Goal: Task Accomplishment & Management: Manage account settings

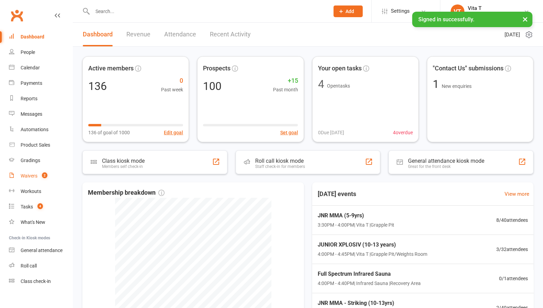
click at [36, 176] on div "Waivers" at bounding box center [29, 175] width 17 height 5
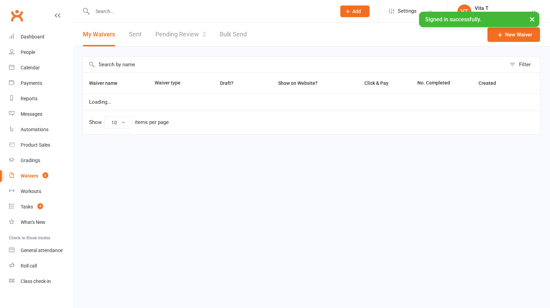
select select "100"
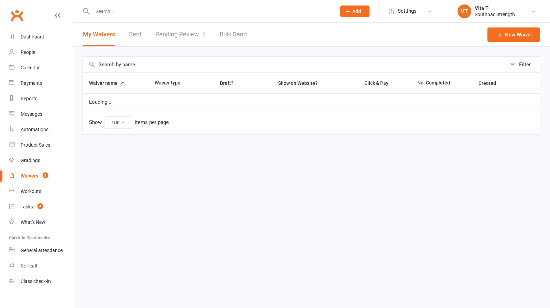
click at [174, 35] on link "Pending Review 2" at bounding box center [180, 35] width 50 height 24
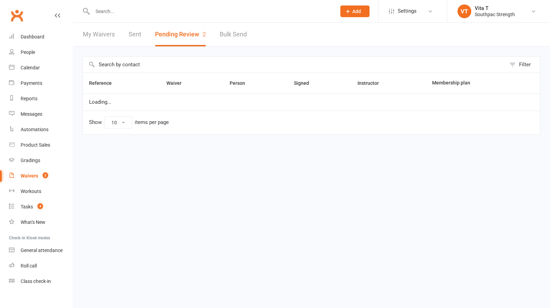
select select "25"
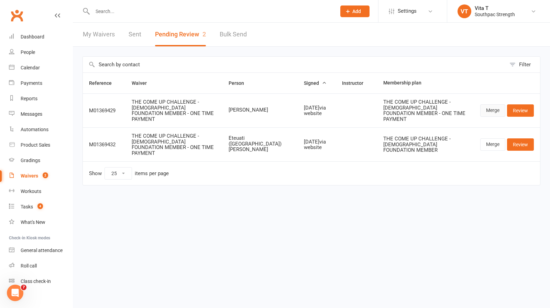
click at [497, 107] on link "Merge" at bounding box center [492, 110] width 25 height 12
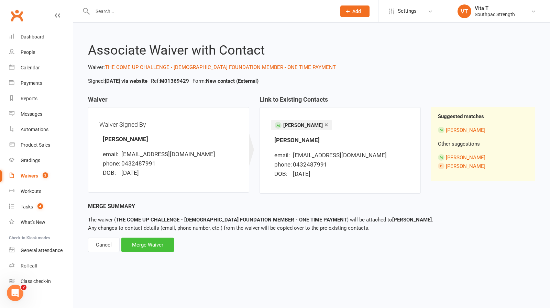
click at [143, 247] on div "Merge Waiver" at bounding box center [147, 245] width 53 height 14
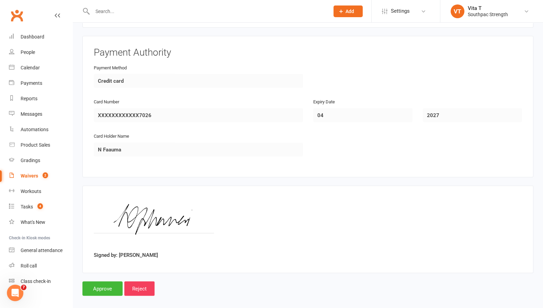
scroll to position [1642, 0]
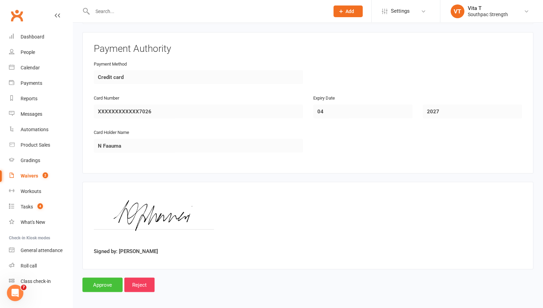
click at [106, 282] on input "Approve" at bounding box center [102, 285] width 40 height 14
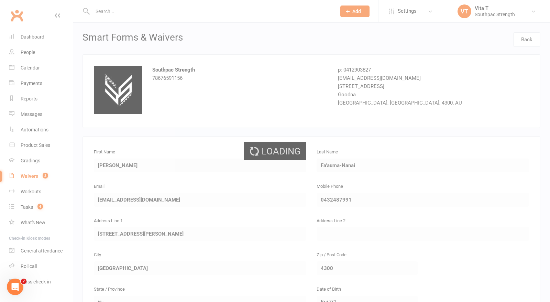
select select "25"
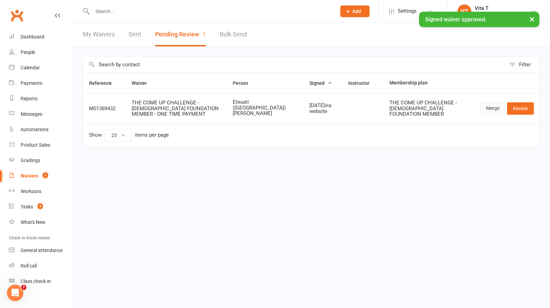
click at [496, 103] on link "Merge" at bounding box center [492, 108] width 25 height 12
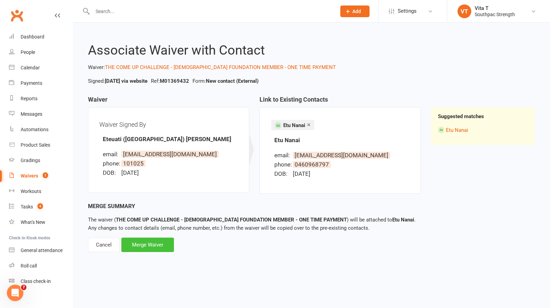
click at [139, 244] on div "Merge Waiver" at bounding box center [147, 245] width 53 height 14
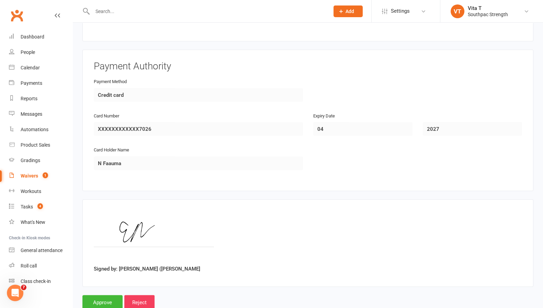
scroll to position [1575, 0]
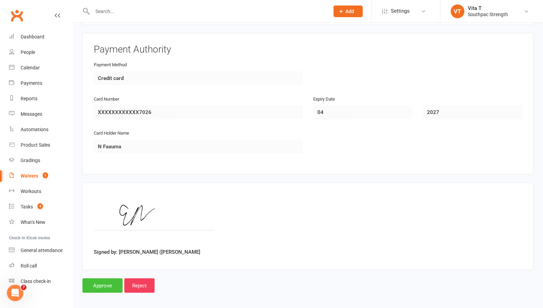
click at [112, 278] on input "Approve" at bounding box center [102, 285] width 40 height 14
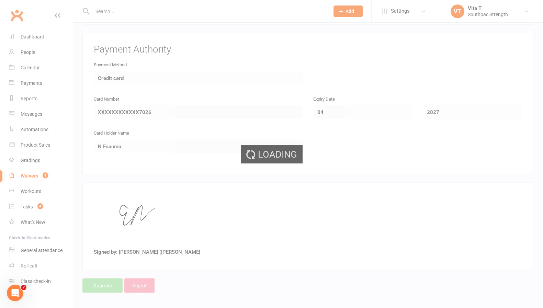
select select "25"
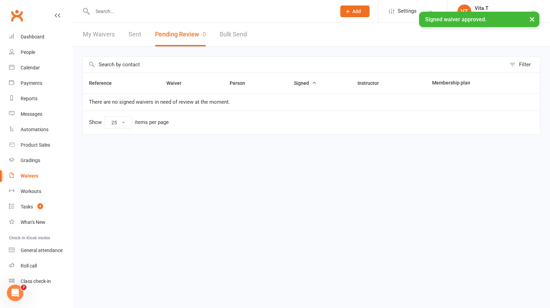
click at [144, 11] on input "text" at bounding box center [210, 12] width 241 height 10
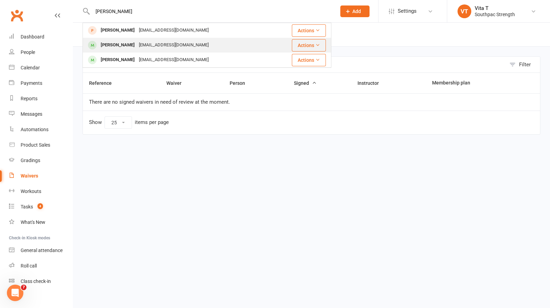
type input "[PERSON_NAME]"
click at [210, 44] on div "[PERSON_NAME]-Nanai [EMAIL_ADDRESS][DOMAIN_NAME]" at bounding box center [178, 45] width 190 height 14
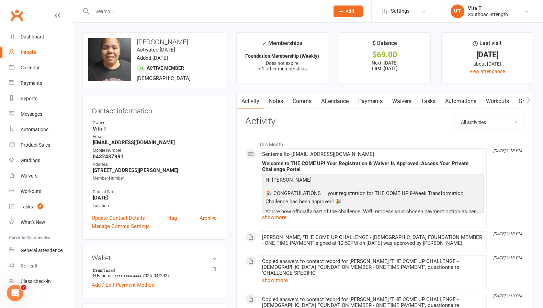
click at [368, 100] on link "Payments" at bounding box center [370, 101] width 34 height 16
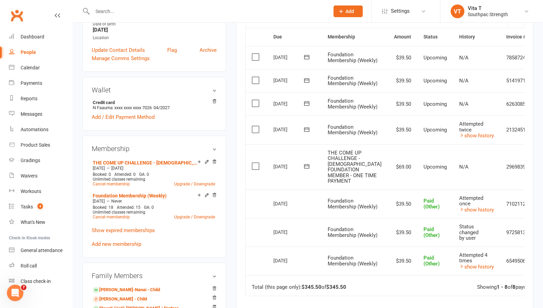
scroll to position [171, 0]
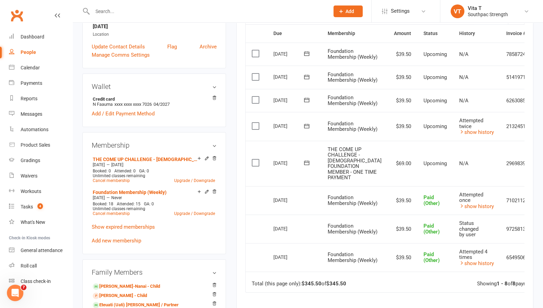
click at [539, 167] on icon at bounding box center [542, 163] width 7 height 7
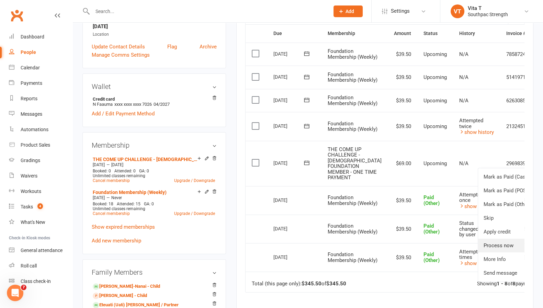
click at [479, 252] on link "Process now" at bounding box center [512, 246] width 68 height 14
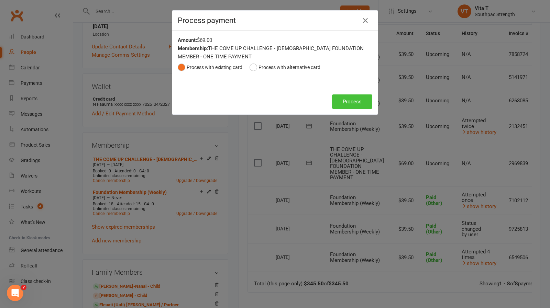
click at [339, 98] on button "Process" at bounding box center [352, 101] width 40 height 14
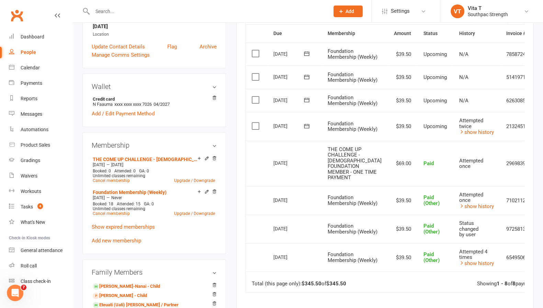
click at [275, 13] on input "text" at bounding box center [207, 12] width 234 height 10
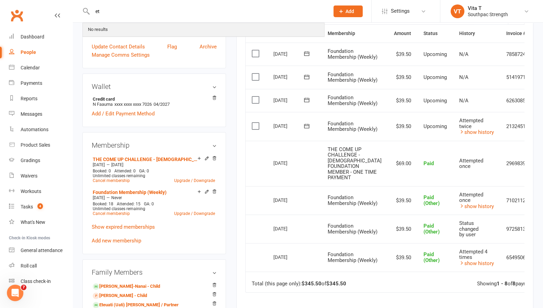
type input "e"
type input "ete"
click at [246, 31] on div "Eteuati (Uati) [PERSON_NAME] [PERSON_NAME][EMAIL_ADDRESS][DOMAIN_NAME]" at bounding box center [183, 30] width 200 height 14
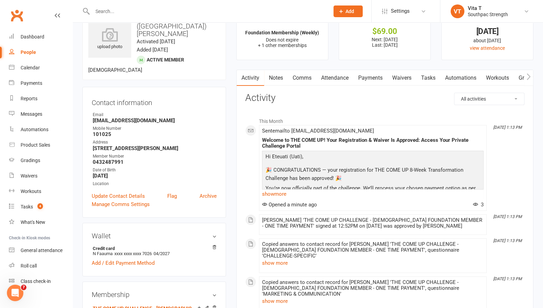
scroll to position [22, 0]
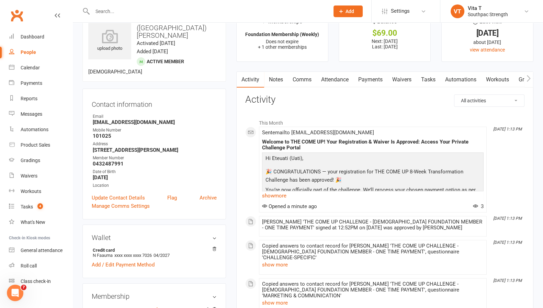
click at [394, 82] on link "Waivers" at bounding box center [401, 80] width 29 height 16
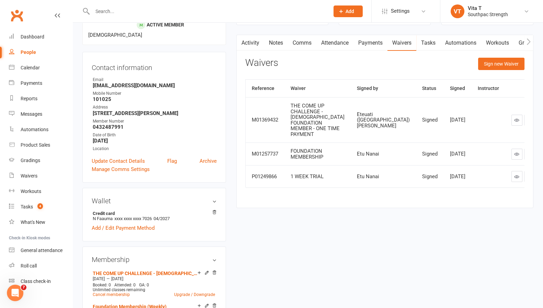
scroll to position [61, 0]
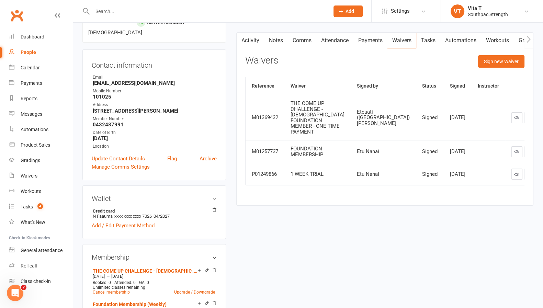
click at [374, 41] on link "Payments" at bounding box center [370, 41] width 34 height 16
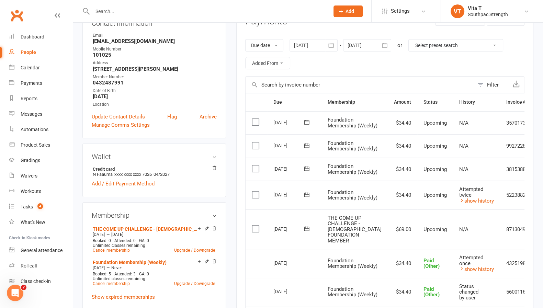
scroll to position [113, 0]
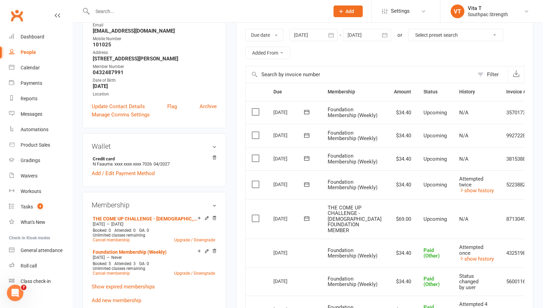
click at [539, 223] on icon at bounding box center [542, 219] width 7 height 7
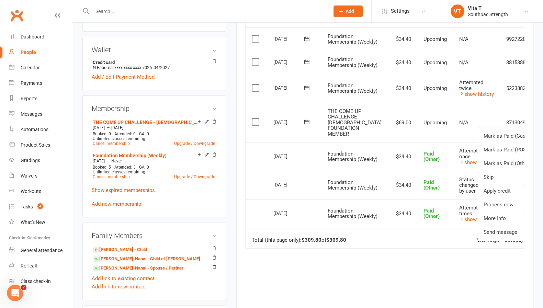
scroll to position [212, 0]
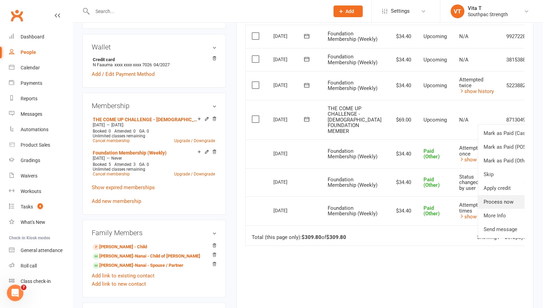
click at [493, 209] on link "Process now" at bounding box center [512, 202] width 68 height 14
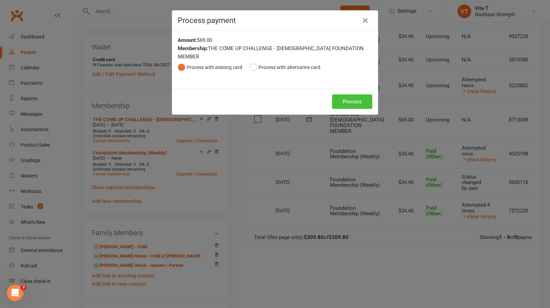
click at [341, 94] on button "Process" at bounding box center [352, 101] width 40 height 14
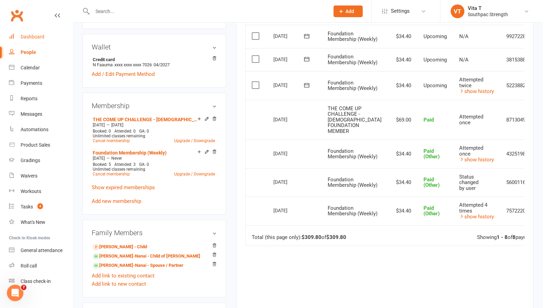
click at [25, 37] on div "Dashboard" at bounding box center [33, 36] width 24 height 5
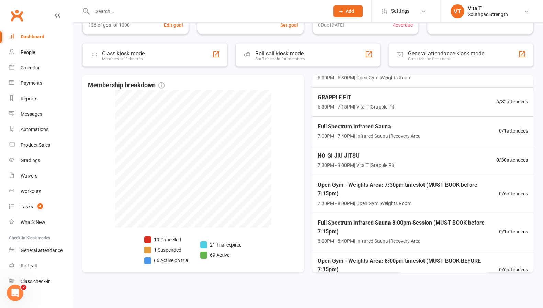
scroll to position [347, 0]
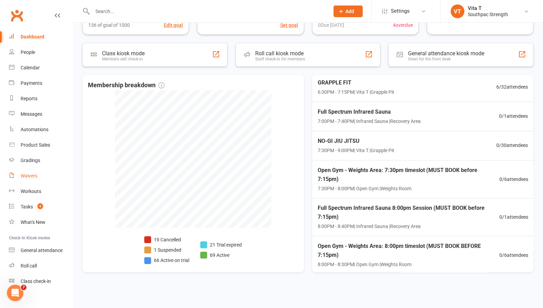
click at [33, 180] on link "Waivers" at bounding box center [41, 175] width 64 height 15
select select "100"
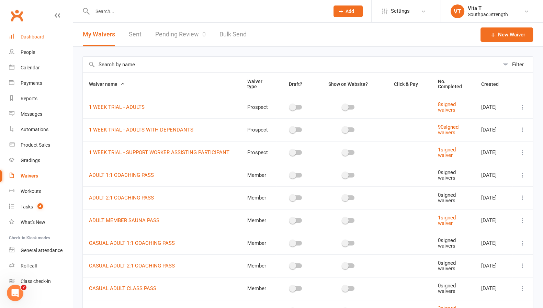
click at [41, 37] on div "Dashboard" at bounding box center [33, 36] width 24 height 5
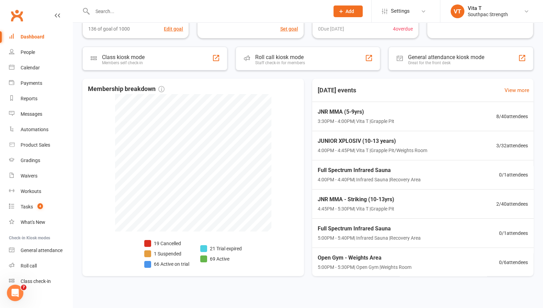
scroll to position [108, 0]
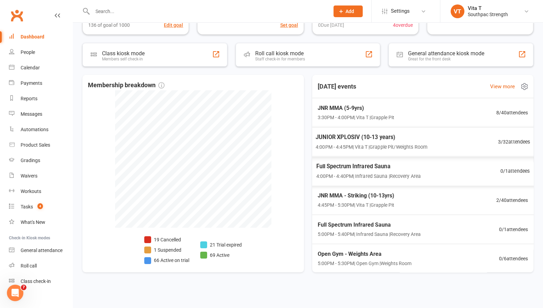
click at [471, 146] on div "JUNIOR XPLOSIV (10-13 years) 4:00PM - 4:45PM | Vita T | Grapple Pit/Weights Roo…" at bounding box center [422, 142] width 231 height 30
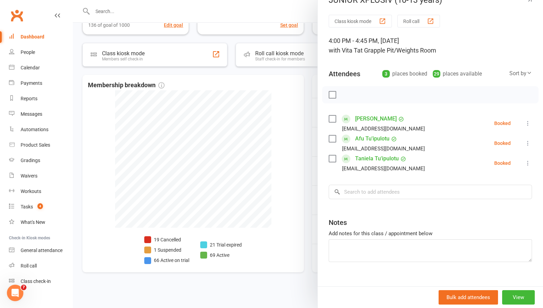
scroll to position [24, 0]
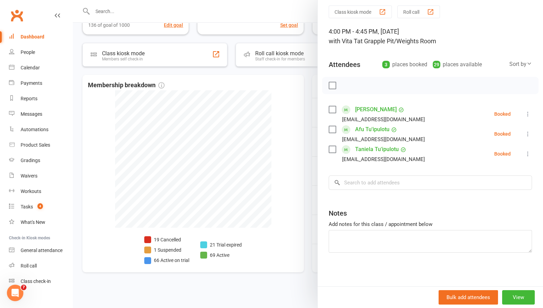
click at [288, 253] on div at bounding box center [308, 154] width 470 height 308
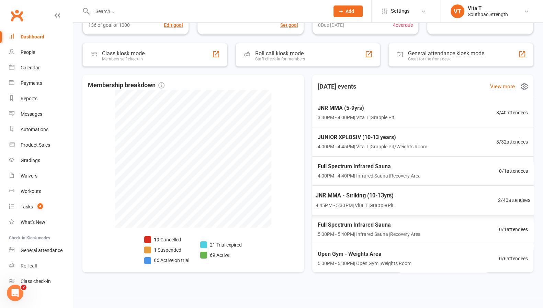
click at [428, 196] on div "JNR MMA - Striking (10-13yrs) 4:45PM - 5:30PM | Vita T | Grapple Pit 2 / 40 att…" at bounding box center [423, 200] width 232 height 30
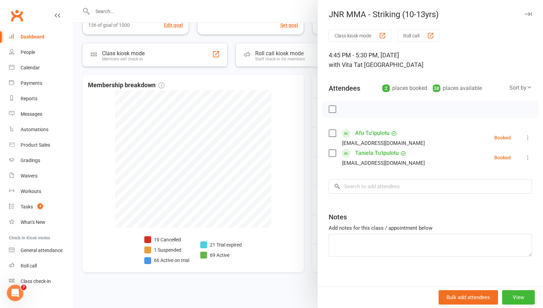
drag, startPoint x: 309, startPoint y: 306, endPoint x: 26, endPoint y: 36, distance: 390.9
click at [26, 36] on div "Dashboard" at bounding box center [33, 36] width 24 height 5
click at [292, 116] on div at bounding box center [308, 154] width 470 height 308
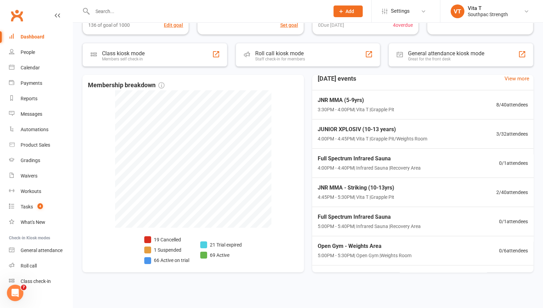
scroll to position [0, 0]
